Goal: Navigation & Orientation: Find specific page/section

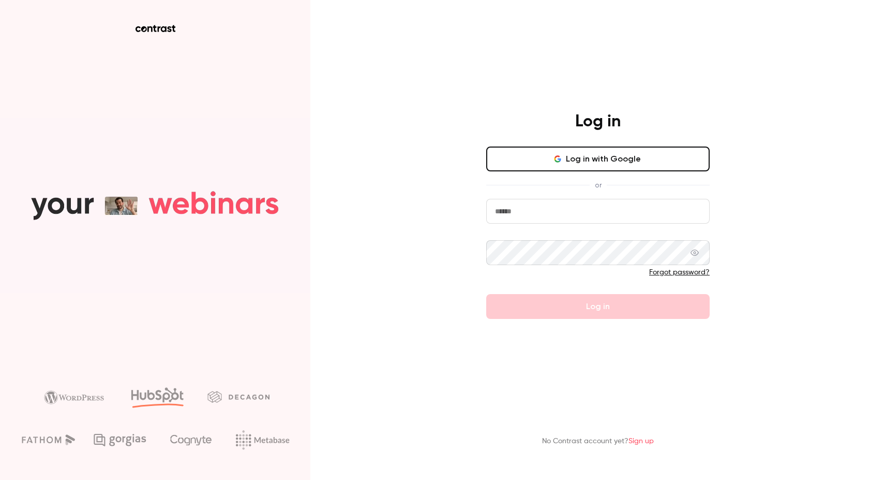
click at [604, 160] on button "Log in with Google" at bounding box center [598, 158] width 224 height 25
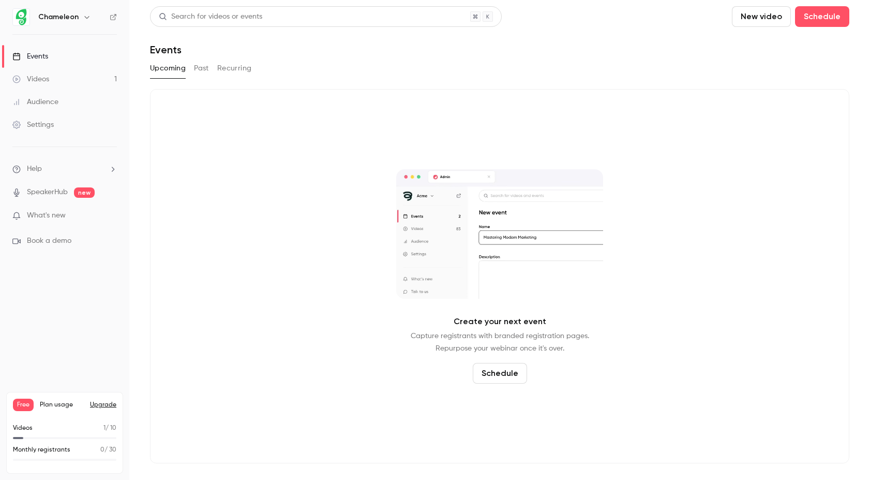
click at [49, 214] on span "What's new" at bounding box center [46, 215] width 39 height 11
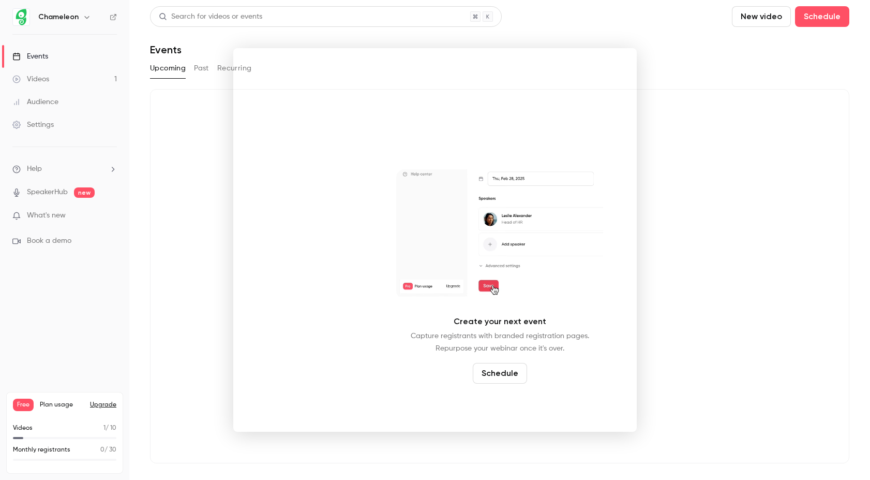
click at [723, 143] on div at bounding box center [435, 240] width 870 height 480
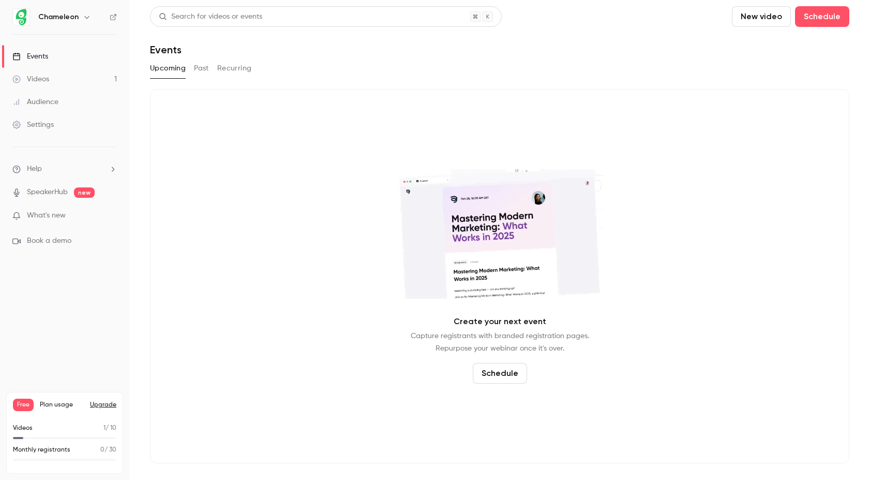
click at [58, 329] on nav "Chameleon Events Videos 1 Audience Settings Help SpeakerHub new What's new Book…" at bounding box center [64, 240] width 129 height 480
